Goal: Task Accomplishment & Management: Use online tool/utility

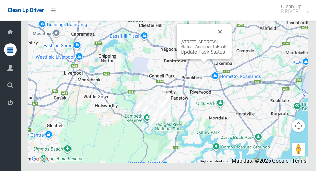
scroll to position [3785, 0]
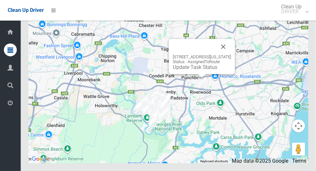
click at [231, 55] on button "Close" at bounding box center [223, 46] width 15 height 15
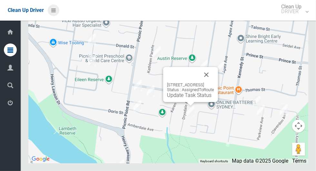
click at [54, 9] on icon at bounding box center [53, 10] width 5 height 11
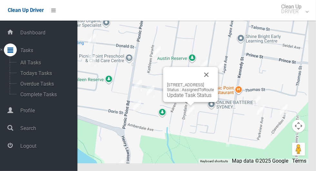
click at [45, 148] on span "Logout" at bounding box center [47, 146] width 59 height 6
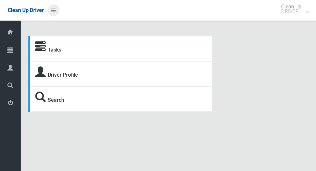
click at [54, 13] on icon at bounding box center [53, 10] width 5 height 11
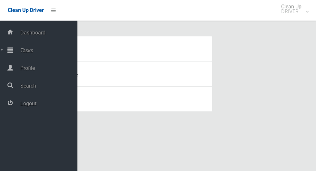
click at [33, 48] on span "Tasks" at bounding box center [47, 50] width 59 height 6
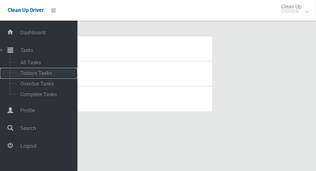
click at [51, 73] on span "Todays Tasks" at bounding box center [45, 73] width 54 height 6
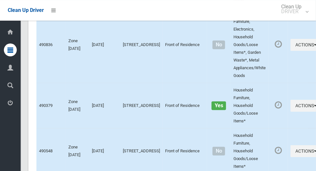
scroll to position [4179, 0]
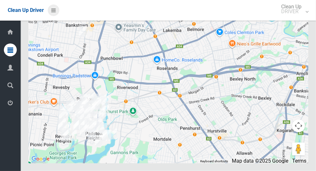
click at [52, 12] on icon at bounding box center [53, 10] width 5 height 11
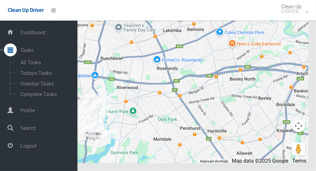
click at [25, 147] on span "Logout" at bounding box center [47, 146] width 59 height 6
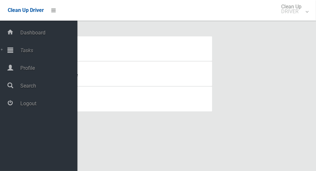
click at [20, 52] on span "Tasks" at bounding box center [47, 50] width 59 height 6
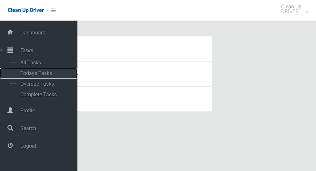
click at [22, 76] on span "Todays Tasks" at bounding box center [45, 73] width 54 height 6
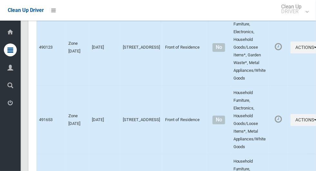
scroll to position [4179, 0]
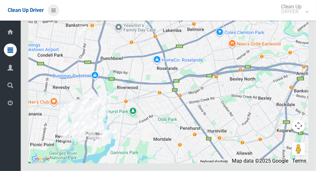
click at [56, 13] on icon at bounding box center [53, 10] width 5 height 11
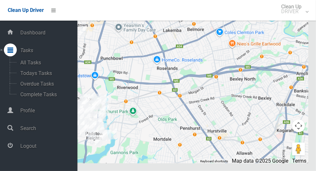
click at [55, 145] on span "Logout" at bounding box center [47, 146] width 59 height 6
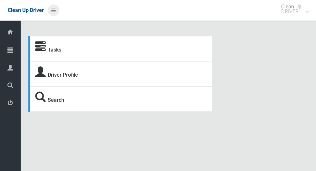
click at [56, 13] on icon at bounding box center [53, 10] width 5 height 11
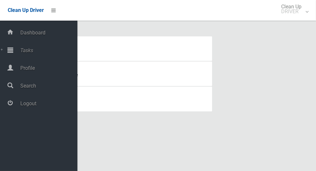
click at [41, 53] on span "Tasks" at bounding box center [47, 50] width 59 height 6
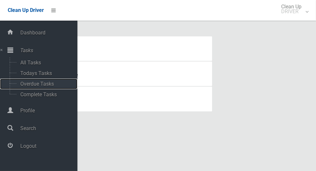
click at [51, 83] on span "Overdue Tasks" at bounding box center [45, 84] width 54 height 6
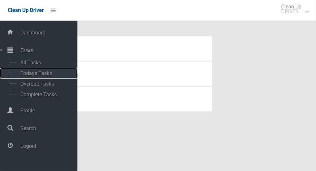
click at [52, 71] on span "Todays Tasks" at bounding box center [45, 73] width 54 height 6
click at [45, 76] on span "Todays Tasks" at bounding box center [45, 73] width 54 height 6
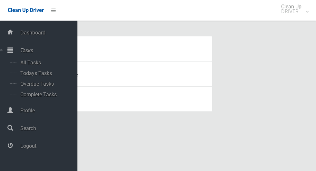
click at [28, 145] on span "Logout" at bounding box center [47, 146] width 59 height 6
click at [21, 147] on span "Logout" at bounding box center [47, 146] width 59 height 6
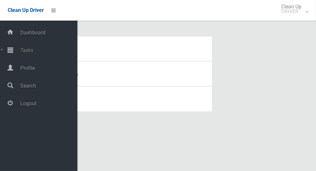
click at [13, 50] on icon at bounding box center [10, 50] width 6 height 13
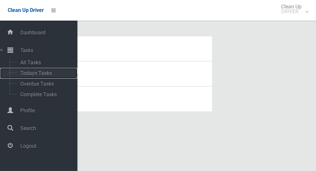
click at [28, 76] on span "Todays Tasks" at bounding box center [45, 73] width 54 height 6
click at [33, 76] on span "Todays Tasks" at bounding box center [45, 73] width 54 height 6
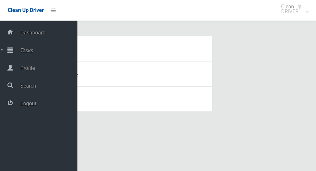
click at [22, 50] on span "Tasks" at bounding box center [47, 50] width 59 height 6
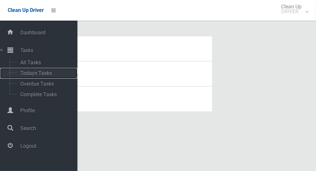
click at [23, 76] on span "Todays Tasks" at bounding box center [45, 73] width 54 height 6
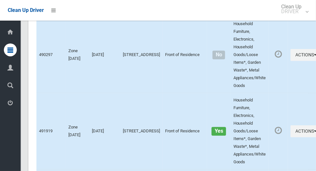
scroll to position [4179, 0]
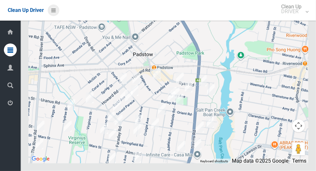
click at [56, 16] on icon at bounding box center [53, 10] width 5 height 11
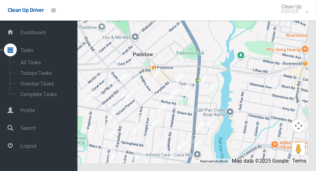
click at [45, 145] on span "Logout" at bounding box center [47, 146] width 59 height 6
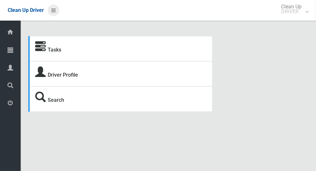
click at [56, 13] on icon at bounding box center [53, 10] width 5 height 11
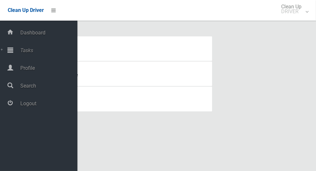
click at [43, 51] on span "Tasks" at bounding box center [47, 50] width 59 height 6
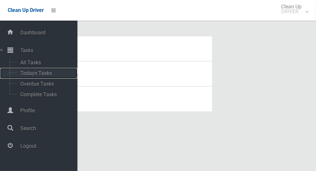
click at [52, 72] on span "Todays Tasks" at bounding box center [45, 73] width 54 height 6
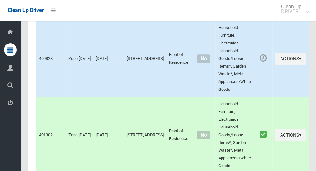
scroll to position [3785, 0]
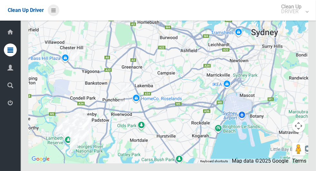
click at [56, 11] on icon at bounding box center [53, 10] width 5 height 11
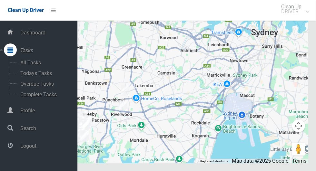
click at [49, 149] on span "Logout" at bounding box center [47, 146] width 59 height 6
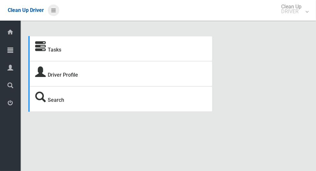
click at [56, 10] on icon at bounding box center [53, 10] width 5 height 11
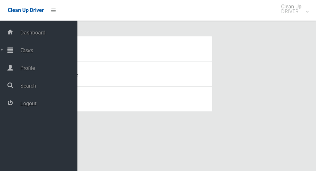
click at [48, 53] on span "Tasks" at bounding box center [47, 50] width 59 height 6
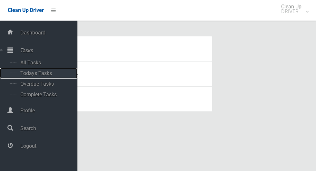
click at [52, 74] on span "Todays Tasks" at bounding box center [45, 73] width 54 height 6
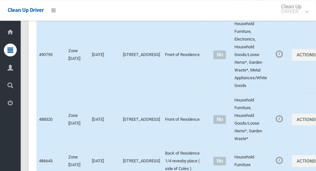
scroll to position [4164, 0]
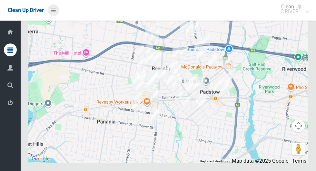
click at [52, 8] on icon at bounding box center [53, 10] width 5 height 11
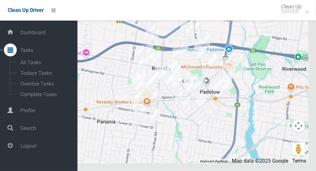
click at [28, 147] on span "Logout" at bounding box center [47, 146] width 59 height 6
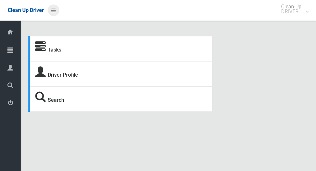
click at [52, 13] on icon at bounding box center [53, 10] width 5 height 11
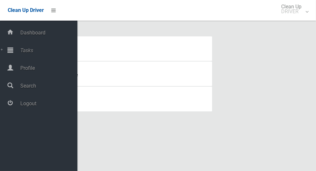
click at [13, 48] on icon at bounding box center [10, 50] width 6 height 13
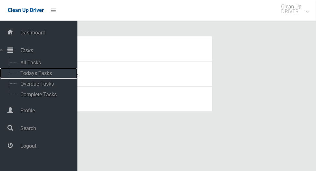
click at [24, 73] on span "Todays Tasks" at bounding box center [45, 73] width 54 height 6
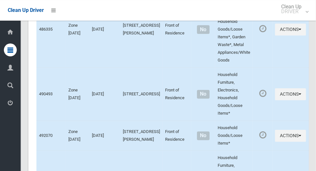
scroll to position [3756, 0]
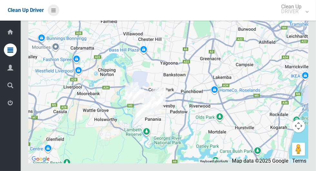
click at [52, 11] on icon at bounding box center [53, 10] width 5 height 11
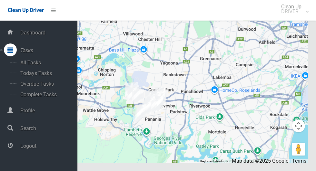
click at [25, 148] on span "Logout" at bounding box center [47, 146] width 59 height 6
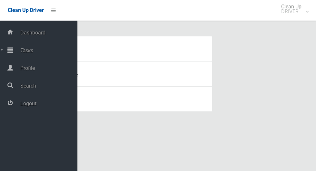
click at [21, 51] on span "Tasks" at bounding box center [47, 50] width 59 height 6
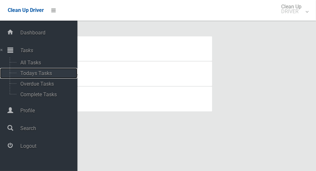
click at [25, 75] on span "Todays Tasks" at bounding box center [45, 73] width 54 height 6
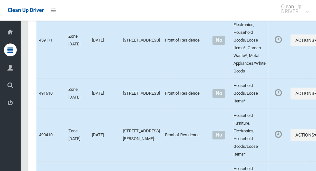
scroll to position [4179, 0]
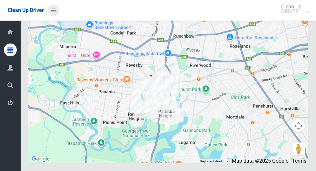
click at [56, 11] on icon at bounding box center [53, 10] width 5 height 11
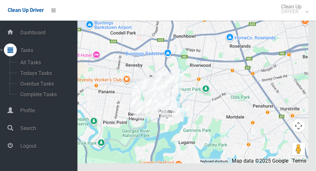
click at [36, 149] on span "Logout" at bounding box center [47, 146] width 59 height 6
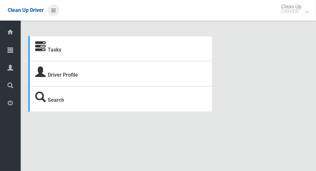
click at [53, 13] on icon at bounding box center [53, 10] width 5 height 11
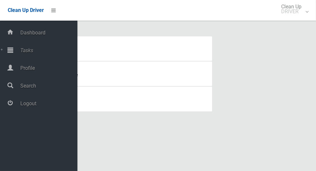
click at [45, 51] on span "Tasks" at bounding box center [47, 50] width 59 height 6
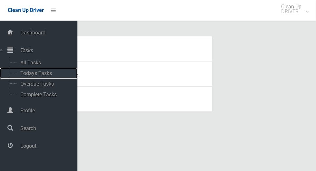
click at [52, 71] on span "Todays Tasks" at bounding box center [45, 73] width 54 height 6
click at [47, 73] on span "Todays Tasks" at bounding box center [45, 73] width 54 height 6
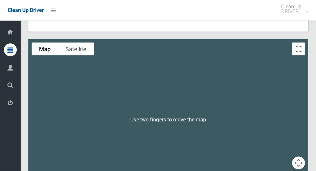
scroll to position [3785, 0]
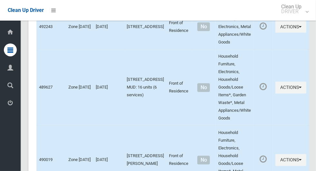
scroll to position [3785, 0]
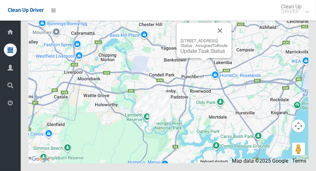
click at [201, 54] on link "Update Task Status" at bounding box center [203, 51] width 45 height 6
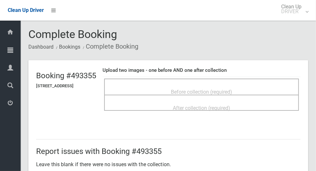
click at [195, 89] on span "Before collection (required)" at bounding box center [201, 92] width 61 height 6
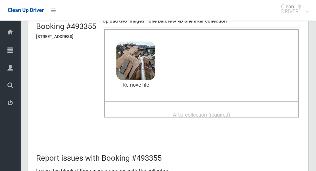
scroll to position [50, 0]
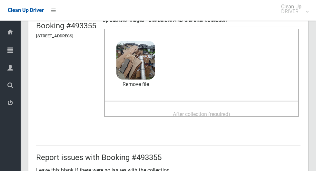
click at [209, 115] on span "After collection (required)" at bounding box center [201, 114] width 57 height 6
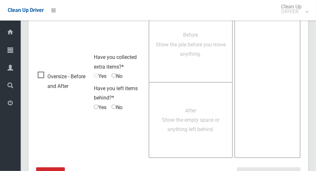
scroll to position [528, 0]
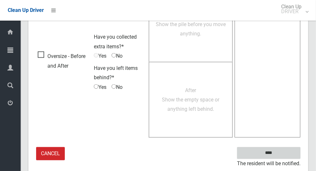
click at [284, 150] on input "****" at bounding box center [269, 153] width 64 height 12
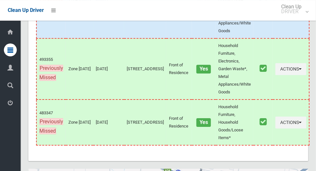
scroll to position [3558, 0]
click at [299, 3] on icon "button" at bounding box center [300, 0] width 3 height 5
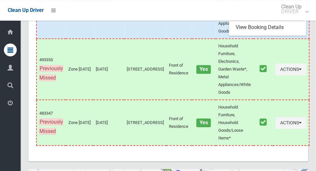
click at [267, 21] on link "Complete Booking" at bounding box center [267, 14] width 77 height 13
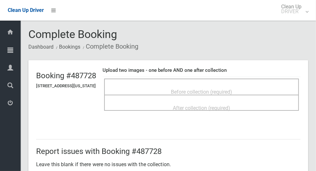
click at [204, 81] on div "Before collection (required)" at bounding box center [201, 87] width 195 height 16
click at [158, 86] on div "Before collection (required)" at bounding box center [201, 92] width 181 height 12
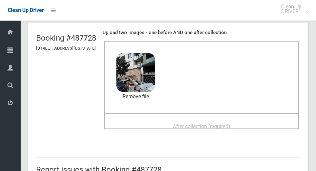
scroll to position [46, 0]
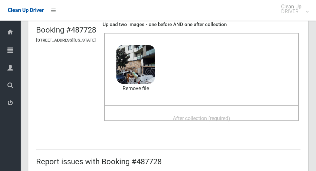
click at [197, 115] on span "After collection (required)" at bounding box center [201, 118] width 57 height 6
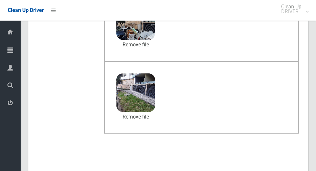
scroll to position [333, 0]
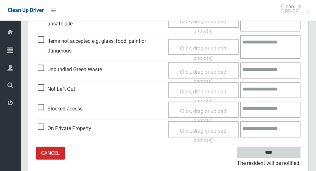
click at [284, 148] on input "****" at bounding box center [269, 153] width 64 height 12
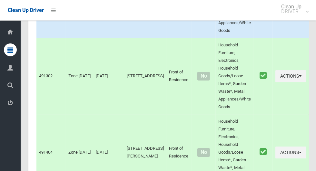
scroll to position [3785, 0]
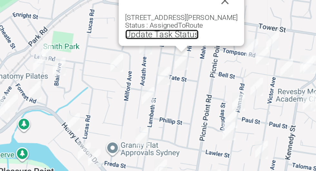
click at [171, 78] on link "Update Task Status" at bounding box center [160, 75] width 45 height 6
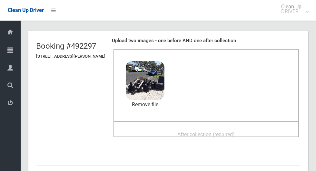
scroll to position [29, 0]
click at [182, 132] on span "After collection (required)" at bounding box center [206, 135] width 57 height 6
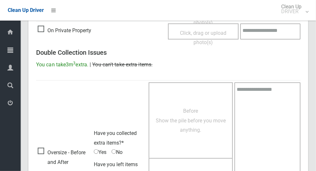
scroll to position [528, 0]
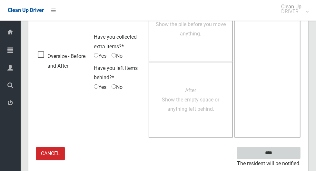
click at [280, 151] on input "****" at bounding box center [269, 153] width 64 height 12
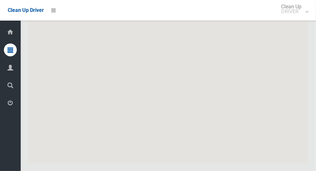
scroll to position [3785, 0]
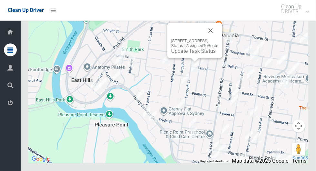
click at [184, 54] on link "Update Task Status" at bounding box center [193, 51] width 45 height 6
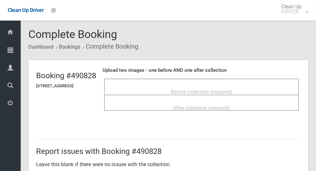
click at [187, 89] on span "Before collection (required)" at bounding box center [201, 92] width 61 height 6
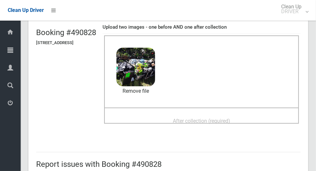
scroll to position [52, 0]
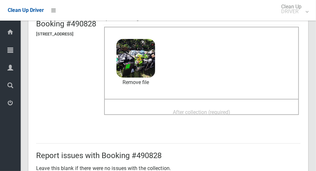
click at [193, 109] on span "After collection (required)" at bounding box center [201, 112] width 57 height 6
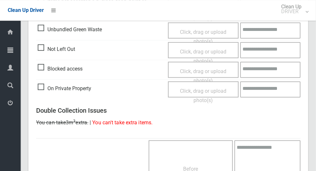
scroll to position [528, 0]
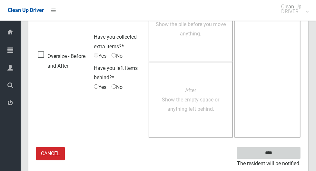
click at [280, 151] on input "****" at bounding box center [269, 153] width 64 height 12
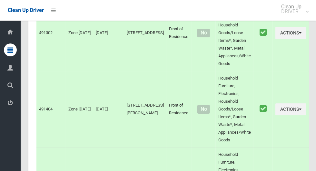
scroll to position [3785, 0]
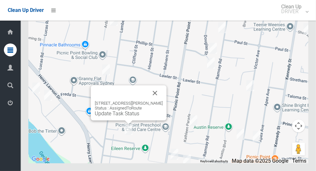
click at [122, 117] on link "Update Task Status" at bounding box center [117, 114] width 45 height 6
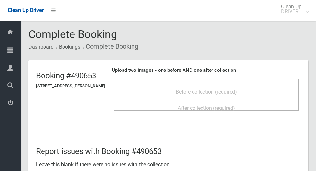
click at [173, 87] on div "Before collection (required)" at bounding box center [206, 92] width 171 height 12
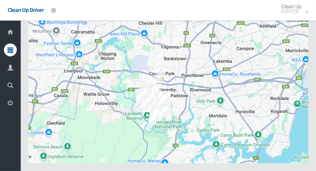
scroll to position [3785, 0]
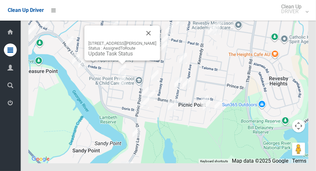
click at [112, 57] on link "Update Task Status" at bounding box center [110, 54] width 45 height 6
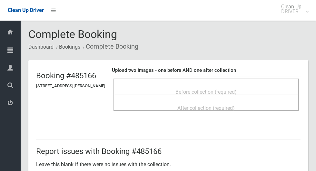
click at [198, 86] on div "Before collection (required)" at bounding box center [206, 92] width 171 height 12
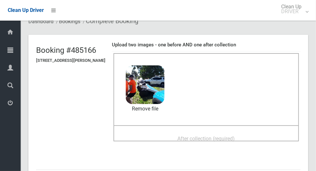
scroll to position [38, 0]
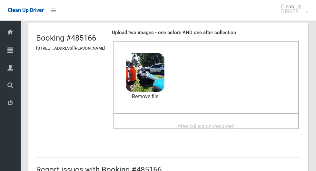
click at [197, 124] on span "After collection (required)" at bounding box center [206, 127] width 57 height 6
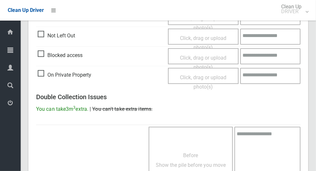
scroll to position [528, 0]
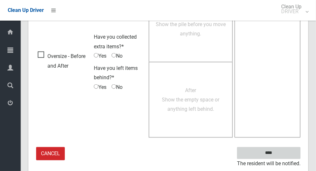
click at [280, 152] on input "****" at bounding box center [269, 153] width 64 height 12
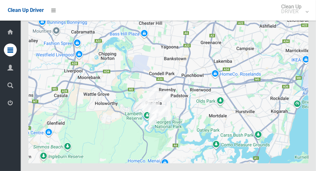
scroll to position [3785, 0]
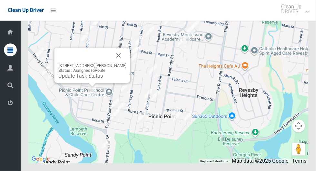
click at [82, 79] on link "Update Task Status" at bounding box center [80, 76] width 45 height 6
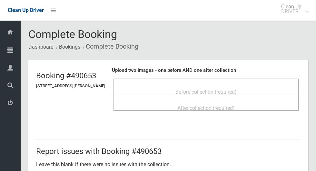
click at [181, 89] on span "Before collection (required)" at bounding box center [206, 92] width 61 height 6
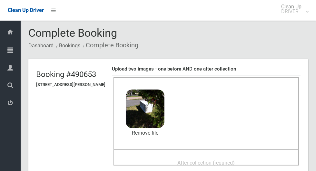
scroll to position [47, 0]
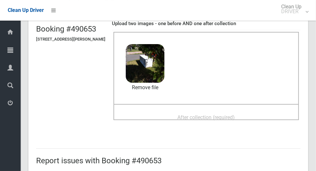
click at [218, 115] on span "After collection (required)" at bounding box center [206, 118] width 57 height 6
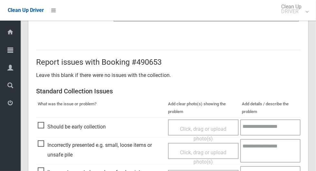
scroll to position [528, 0]
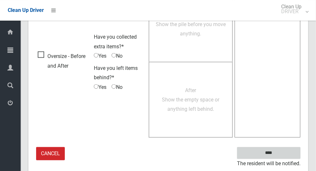
click at [284, 152] on input "****" at bounding box center [269, 153] width 64 height 12
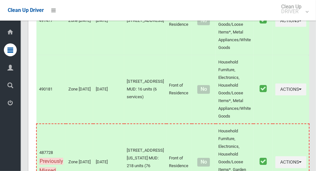
scroll to position [3785, 0]
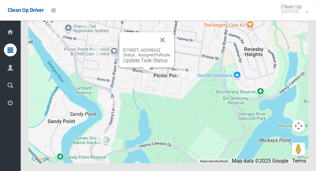
click at [137, 64] on link "Update Task Status" at bounding box center [145, 60] width 45 height 6
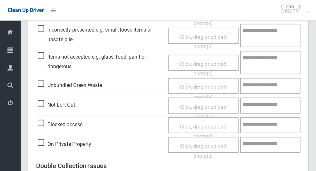
scroll to position [209, 0]
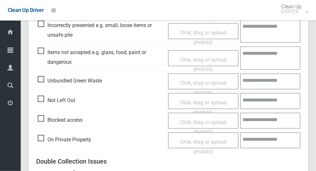
click at [40, 117] on span "Blocked access" at bounding box center [60, 120] width 45 height 10
click at [187, 123] on span "Click, drag or upload photo(s)" at bounding box center [203, 127] width 46 height 16
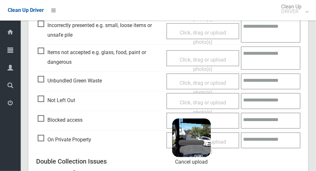
click at [277, 120] on textarea at bounding box center [271, 121] width 60 height 16
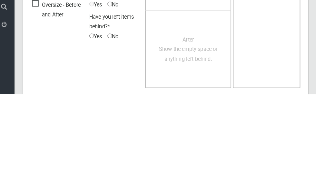
scroll to position [434, 0]
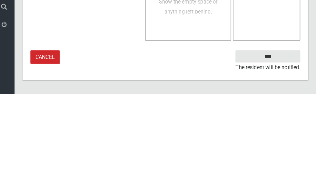
type textarea "**********"
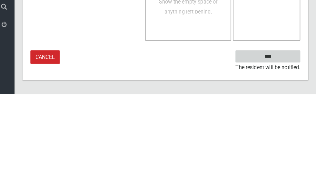
click at [280, 140] on input "****" at bounding box center [269, 134] width 64 height 12
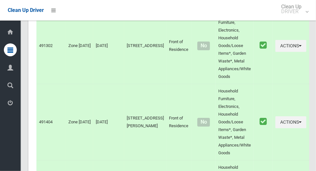
scroll to position [3785, 0]
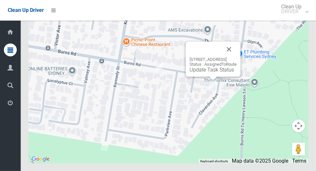
click at [237, 57] on button "Close" at bounding box center [228, 49] width 15 height 15
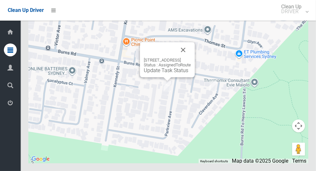
click at [191, 58] on button "Close" at bounding box center [182, 49] width 15 height 15
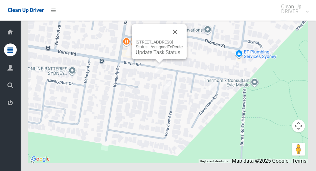
click at [183, 40] on button "Close" at bounding box center [174, 31] width 15 height 15
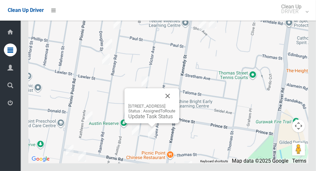
click at [175, 104] on button "Close" at bounding box center [167, 95] width 15 height 15
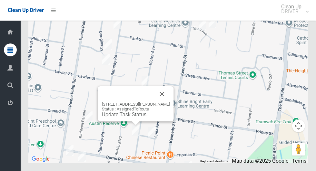
click at [170, 102] on button "Close" at bounding box center [162, 93] width 15 height 15
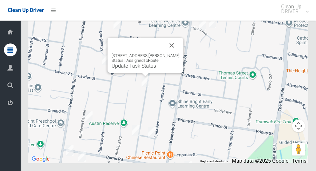
click at [180, 53] on button "Close" at bounding box center [171, 45] width 15 height 15
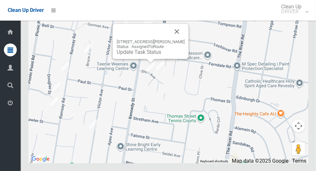
click at [179, 39] on button "Close" at bounding box center [176, 31] width 15 height 15
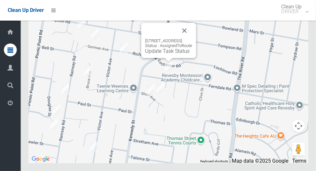
click at [192, 38] on button "Close" at bounding box center [184, 30] width 15 height 15
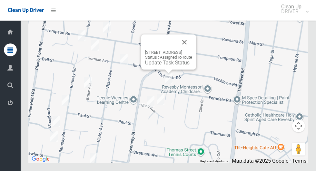
click at [192, 50] on button "Close" at bounding box center [184, 42] width 15 height 15
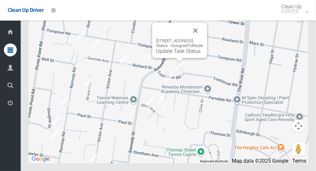
click at [203, 38] on button "Close" at bounding box center [195, 30] width 15 height 15
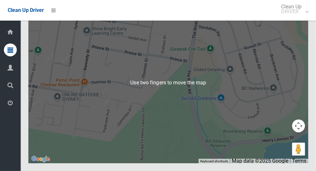
scroll to position [3783, 0]
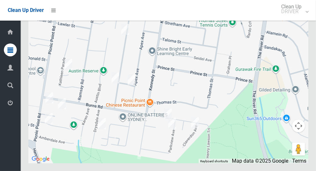
click at [173, 121] on div at bounding box center [168, 82] width 280 height 161
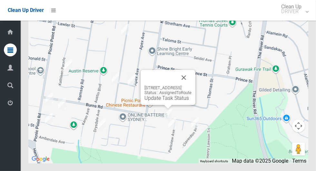
click at [159, 101] on link "Update Task Status" at bounding box center [167, 98] width 45 height 6
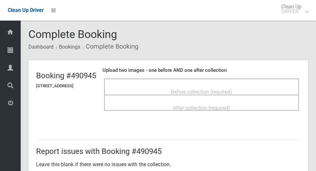
click at [184, 89] on span "Before collection (required)" at bounding box center [201, 92] width 61 height 6
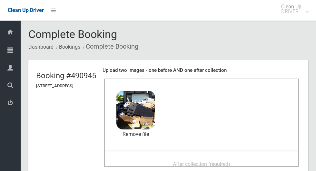
scroll to position [52, 0]
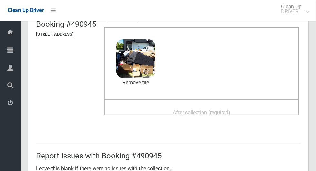
click at [188, 110] on span "After collection (required)" at bounding box center [201, 113] width 57 height 6
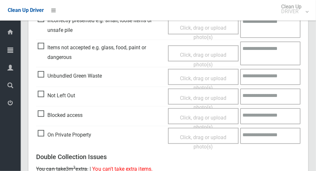
scroll to position [528, 0]
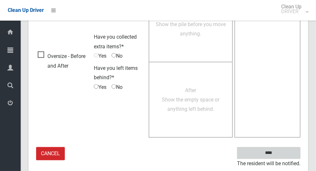
click at [280, 155] on input "****" at bounding box center [269, 153] width 64 height 12
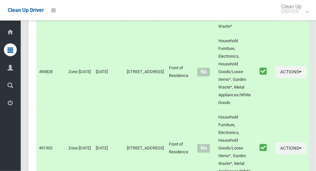
scroll to position [3747, 0]
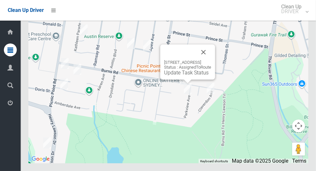
click at [211, 60] on button "Close" at bounding box center [203, 52] width 15 height 15
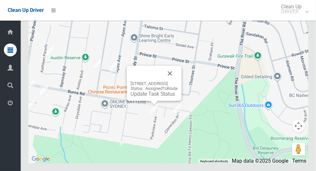
click at [143, 97] on link "Update Task Status" at bounding box center [153, 94] width 45 height 6
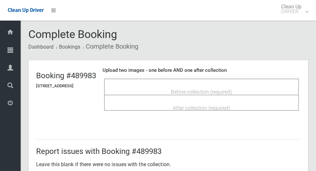
click at [201, 86] on div "Before collection (required)" at bounding box center [201, 92] width 181 height 12
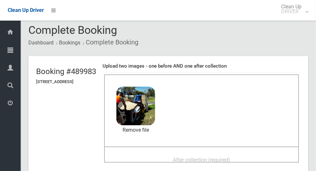
scroll to position [29, 0]
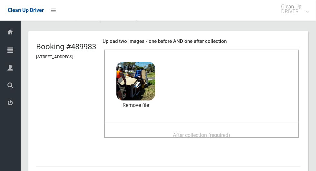
click at [191, 134] on span "After collection (required)" at bounding box center [201, 135] width 57 height 6
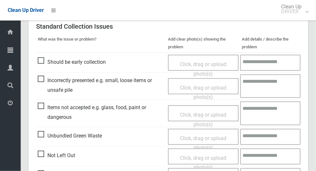
scroll to position [528, 0]
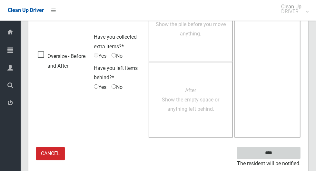
click at [280, 156] on input "****" at bounding box center [269, 153] width 64 height 12
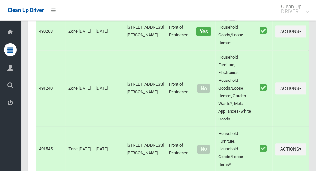
scroll to position [3747, 0]
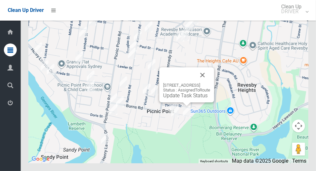
click at [174, 99] on link "Update Task Status" at bounding box center [185, 96] width 45 height 6
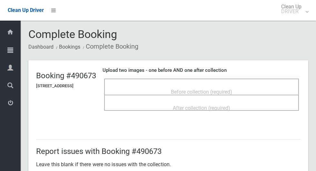
click at [203, 89] on span "Before collection (required)" at bounding box center [201, 92] width 61 height 6
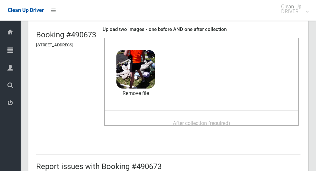
scroll to position [42, 0]
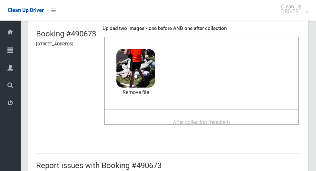
click at [218, 120] on span "After collection (required)" at bounding box center [201, 122] width 57 height 6
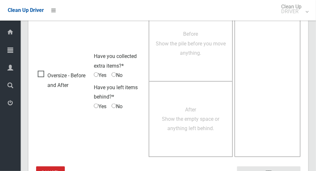
scroll to position [528, 0]
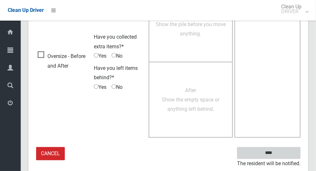
click at [285, 151] on input "****" at bounding box center [269, 153] width 64 height 12
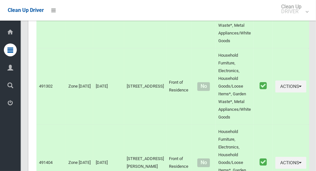
scroll to position [3747, 0]
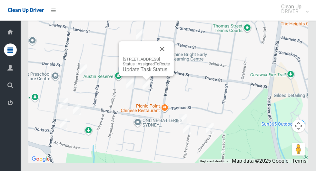
click at [134, 73] on link "Update Task Status" at bounding box center [145, 69] width 45 height 6
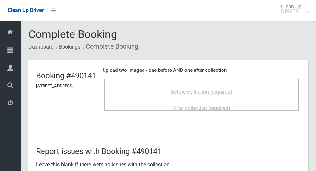
click at [181, 89] on span "Before collection (required)" at bounding box center [201, 92] width 61 height 6
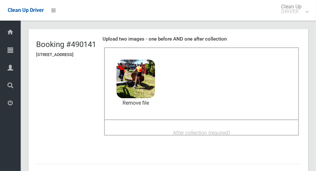
scroll to position [31, 0]
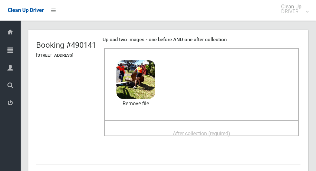
click at [193, 131] on span "After collection (required)" at bounding box center [201, 134] width 57 height 6
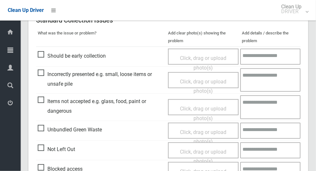
scroll to position [528, 0]
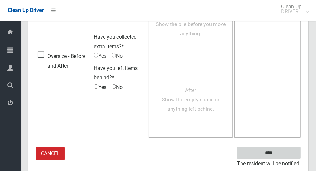
click at [280, 155] on input "****" at bounding box center [269, 153] width 64 height 12
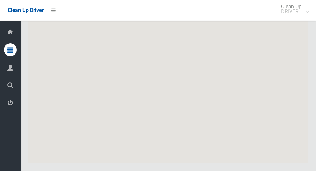
scroll to position [3747, 0]
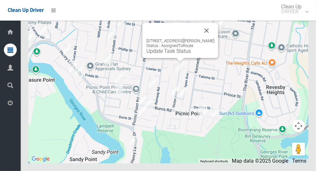
click at [214, 38] on button "Close" at bounding box center [206, 30] width 15 height 15
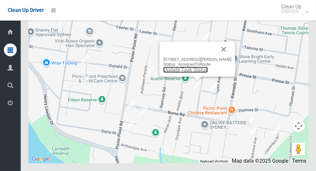
click at [188, 73] on link "Update Task Status" at bounding box center [186, 70] width 45 height 6
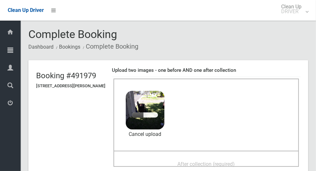
scroll to position [41, 0]
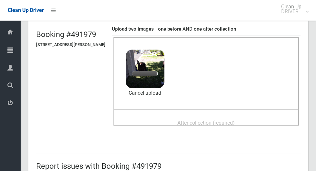
click at [203, 120] on span "After collection (required)" at bounding box center [206, 123] width 57 height 6
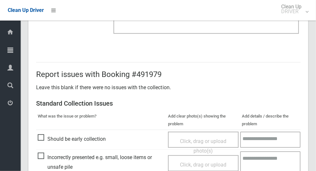
scroll to position [528, 0]
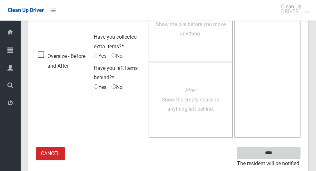
click at [273, 149] on input "****" at bounding box center [269, 153] width 64 height 12
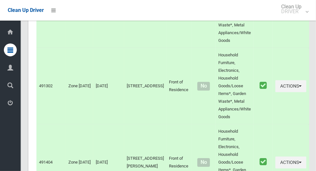
scroll to position [3747, 0]
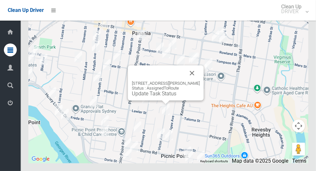
click at [198, 81] on button "Close" at bounding box center [192, 72] width 15 height 15
click at [157, 97] on link "Update Task Status" at bounding box center [154, 94] width 45 height 6
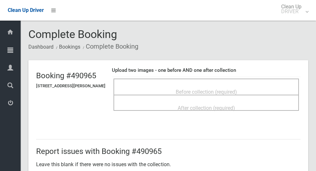
click at [196, 86] on div "Before collection (required)" at bounding box center [206, 92] width 171 height 12
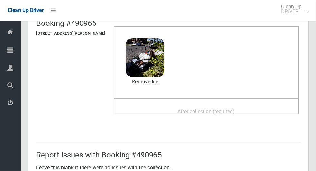
scroll to position [55, 0]
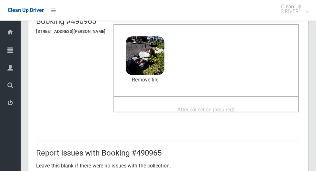
click at [213, 109] on span "After collection (required)" at bounding box center [206, 110] width 57 height 6
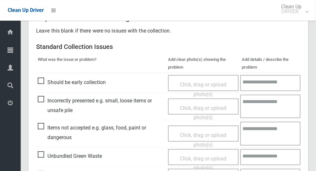
scroll to position [528, 0]
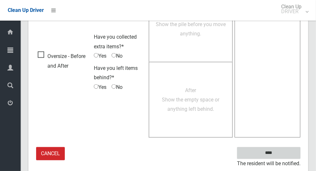
click at [280, 147] on input "****" at bounding box center [269, 153] width 64 height 12
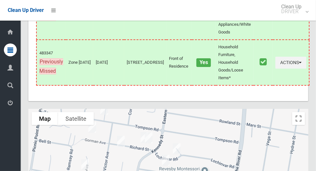
scroll to position [3747, 0]
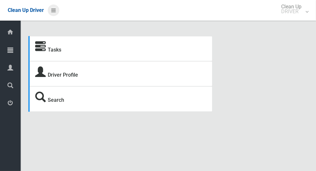
click at [56, 8] on icon at bounding box center [53, 10] width 5 height 11
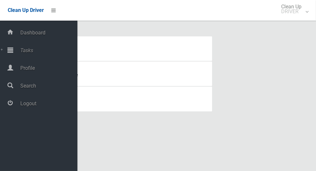
click at [50, 48] on span "Tasks" at bounding box center [47, 50] width 59 height 6
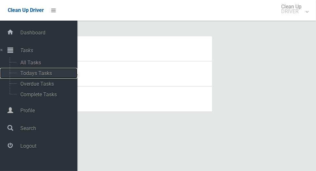
click at [52, 73] on span "Todays Tasks" at bounding box center [45, 73] width 54 height 6
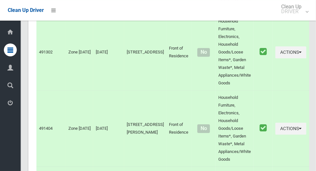
scroll to position [3747, 0]
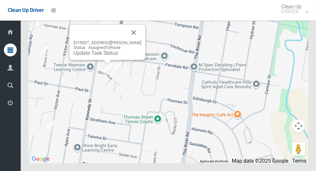
click at [103, 56] on link "Update Task Status" at bounding box center [96, 53] width 45 height 6
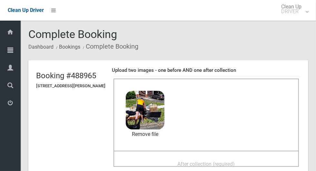
scroll to position [63, 0]
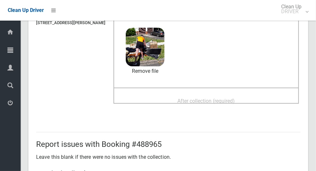
click at [187, 98] on span "After collection (required)" at bounding box center [206, 101] width 57 height 6
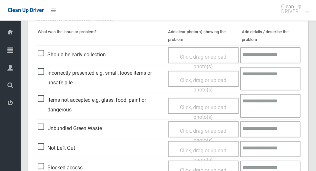
scroll to position [528, 0]
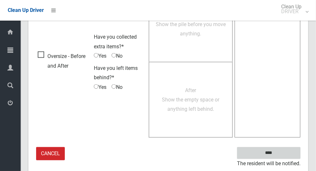
click at [280, 155] on input "****" at bounding box center [269, 153] width 64 height 12
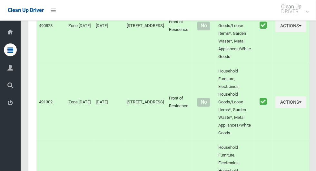
scroll to position [3747, 0]
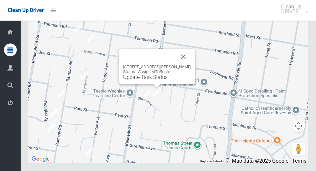
click at [150, 80] on link "Update Task Status" at bounding box center [145, 77] width 45 height 6
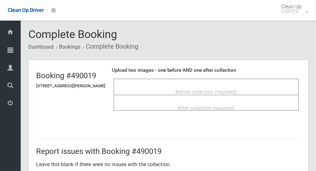
click at [183, 86] on div "Before collection (required)" at bounding box center [206, 92] width 171 height 12
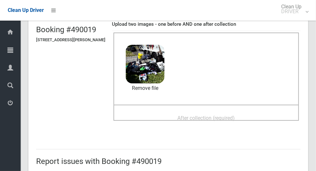
scroll to position [46, 0]
click at [235, 115] on span "After collection (required)" at bounding box center [206, 118] width 57 height 6
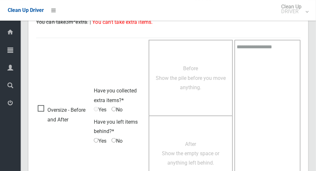
scroll to position [528, 0]
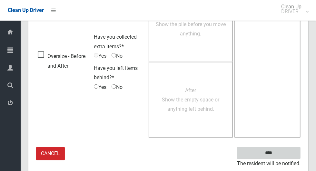
click at [280, 152] on input "****" at bounding box center [269, 153] width 64 height 12
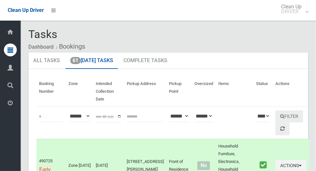
click at [291, 112] on th "Filter" at bounding box center [291, 123] width 36 height 32
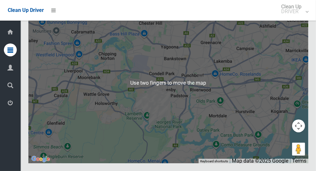
scroll to position [3747, 0]
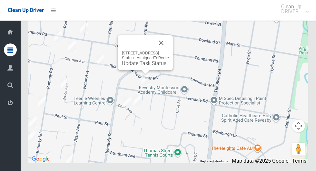
click at [148, 70] on div "44 Ferndale Road, REVESBY NSW 2212 Status : AssignedToRoute Update Task Status" at bounding box center [145, 52] width 55 height 35
click at [145, 66] on link "Update Task Status" at bounding box center [144, 63] width 45 height 6
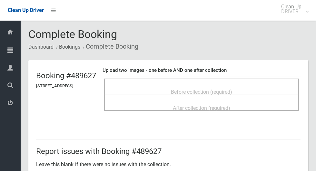
click at [175, 86] on div "Before collection (required)" at bounding box center [201, 92] width 181 height 12
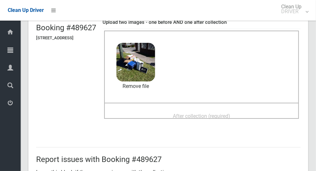
scroll to position [48, 0]
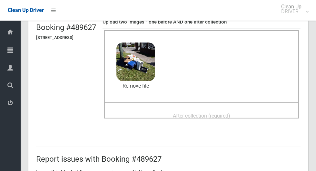
click at [188, 113] on span "After collection (required)" at bounding box center [201, 116] width 57 height 6
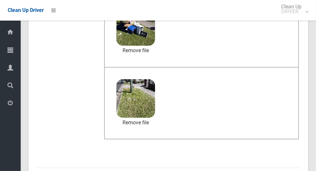
scroll to position [333, 0]
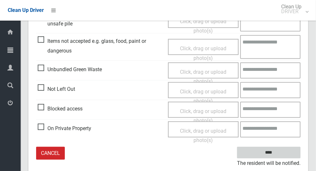
click at [285, 149] on input "****" at bounding box center [269, 153] width 64 height 12
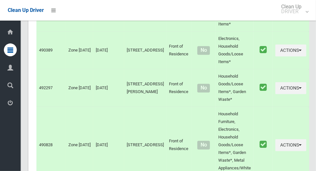
scroll to position [3747, 0]
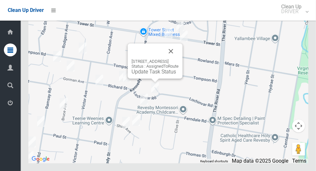
click at [156, 75] on div "38 Lochinvar Road, REVESBY NSW 2212 Status : AssignedToRoute Update Task Status" at bounding box center [155, 67] width 47 height 16
click at [153, 75] on link "Update Task Status" at bounding box center [154, 72] width 45 height 6
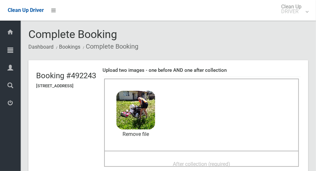
click at [185, 158] on div "After collection (required)" at bounding box center [201, 164] width 181 height 12
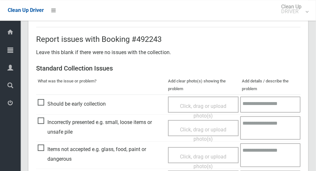
scroll to position [528, 0]
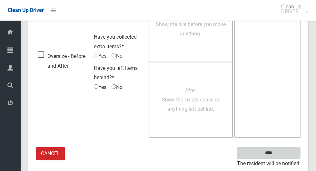
click at [282, 151] on input "****" at bounding box center [269, 153] width 64 height 12
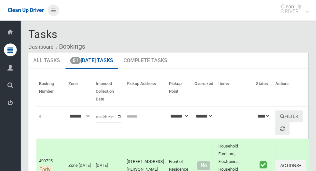
click at [55, 8] on icon at bounding box center [53, 10] width 5 height 11
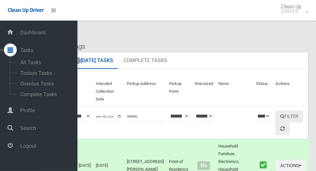
click at [24, 147] on span "Logout" at bounding box center [47, 146] width 59 height 6
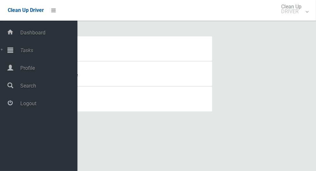
click at [23, 51] on span "Tasks" at bounding box center [47, 50] width 59 height 6
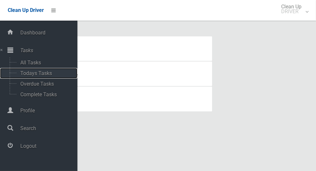
click at [24, 74] on span "Todays Tasks" at bounding box center [45, 73] width 54 height 6
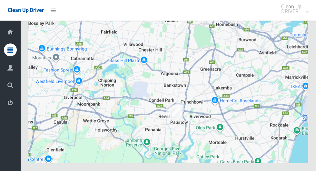
scroll to position [4164, 0]
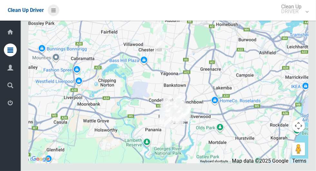
click at [54, 10] on icon at bounding box center [53, 10] width 5 height 11
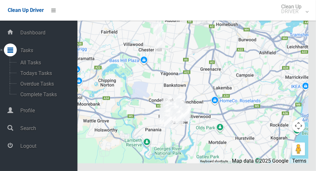
click at [26, 149] on span "Logout" at bounding box center [47, 146] width 59 height 6
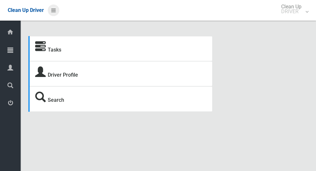
click at [52, 13] on icon at bounding box center [53, 10] width 5 height 11
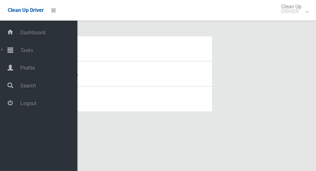
click at [21, 51] on span "Tasks" at bounding box center [47, 50] width 59 height 6
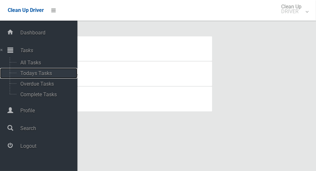
click at [24, 75] on span "Todays Tasks" at bounding box center [45, 73] width 54 height 6
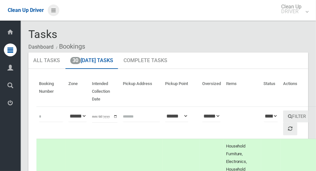
click at [56, 13] on icon at bounding box center [53, 10] width 5 height 11
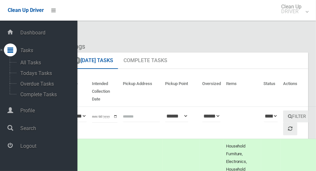
click at [23, 149] on span "Logout" at bounding box center [47, 146] width 59 height 6
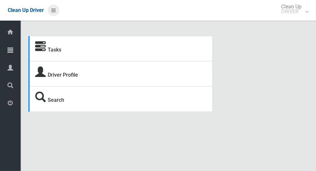
click at [52, 11] on icon at bounding box center [53, 10] width 5 height 11
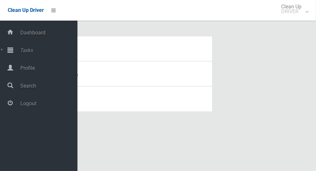
click at [13, 51] on div at bounding box center [10, 50] width 13 height 13
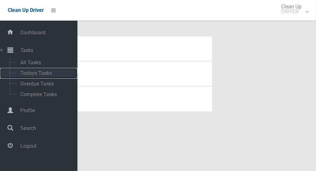
click at [20, 76] on span "Todays Tasks" at bounding box center [45, 73] width 54 height 6
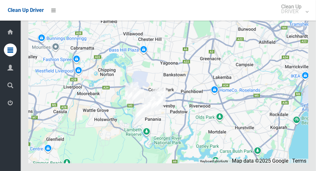
scroll to position [3756, 0]
